Goal: Find specific page/section: Find specific page/section

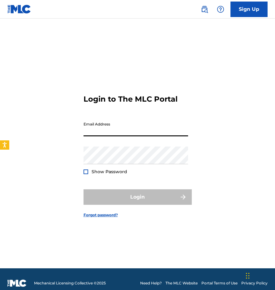
type input "[EMAIL_ADDRESS][DOMAIN_NAME]"
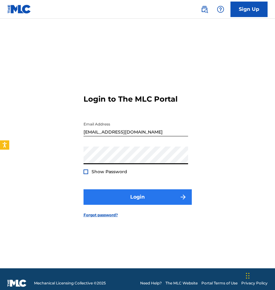
click at [134, 200] on button "Login" at bounding box center [138, 196] width 108 height 15
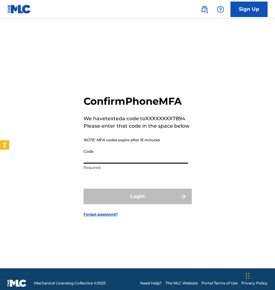
click at [131, 147] on input "Code" at bounding box center [136, 155] width 105 height 18
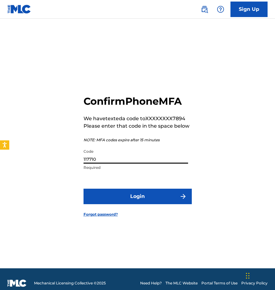
type input "117710"
click at [137, 196] on button "Login" at bounding box center [138, 195] width 108 height 15
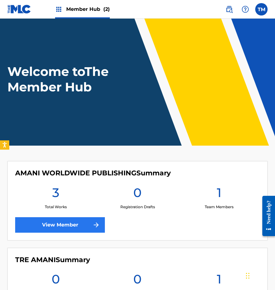
click at [54, 229] on link "View Member" at bounding box center [60, 224] width 90 height 15
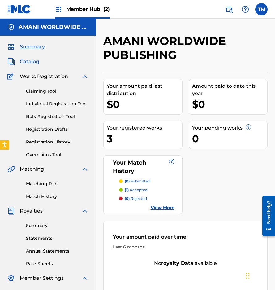
click at [31, 63] on span "Catalog" at bounding box center [29, 61] width 19 height 7
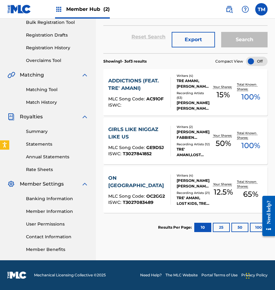
scroll to position [94, 0]
